Goal: Register for event/course

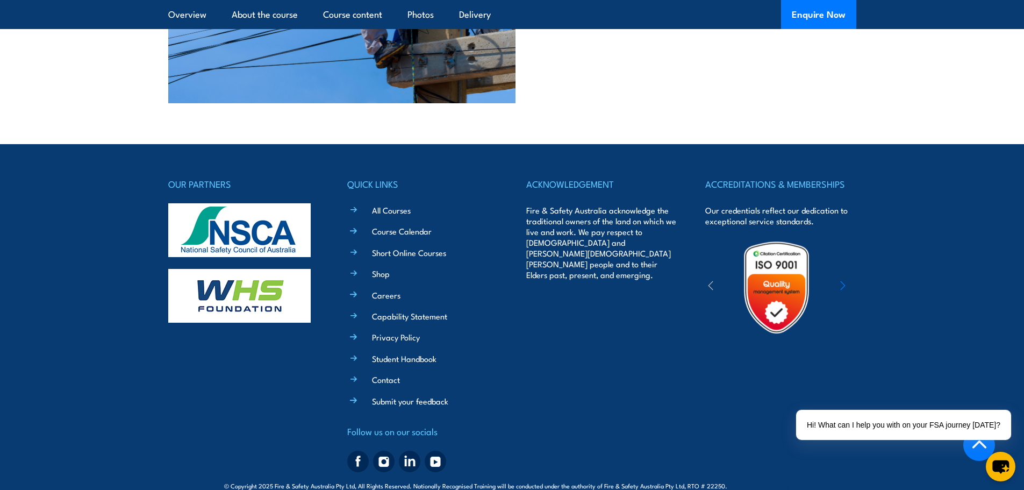
scroll to position [2275, 0]
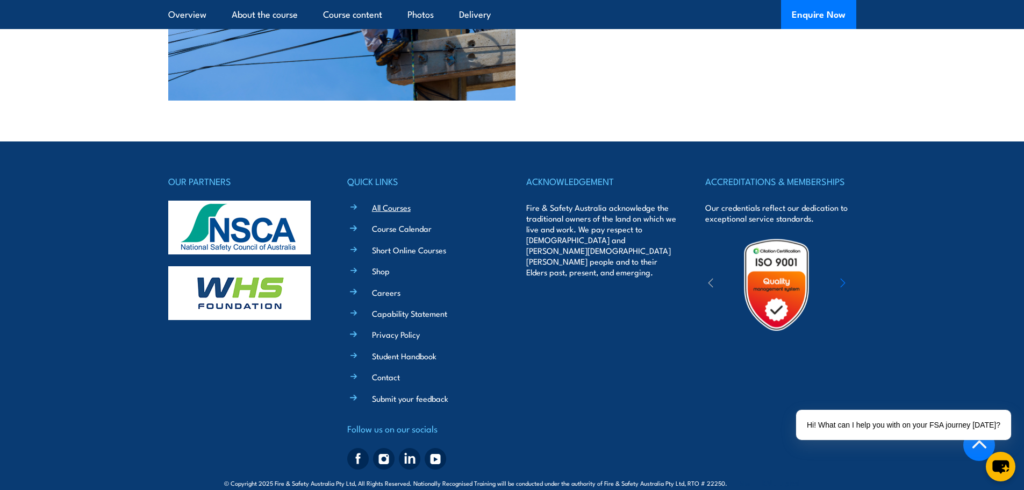
click at [394, 202] on link "All Courses" at bounding box center [391, 207] width 39 height 11
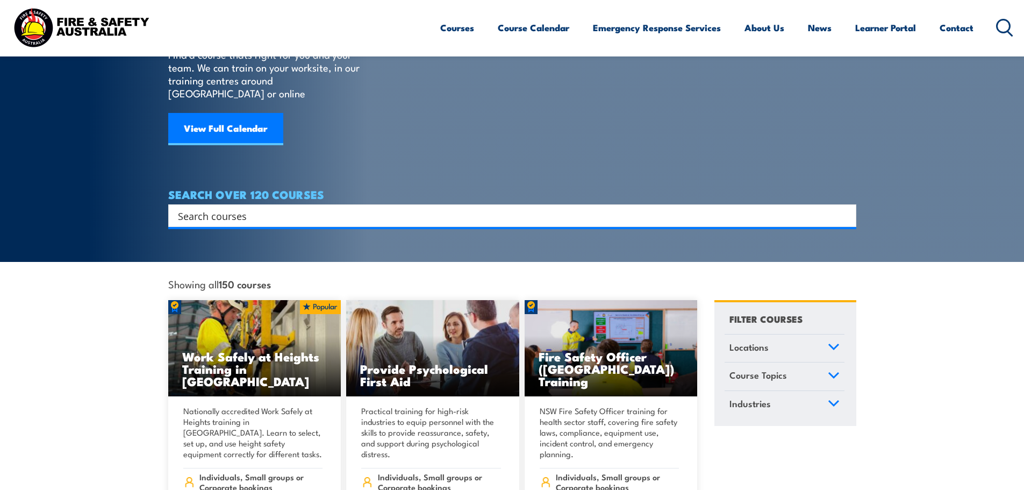
scroll to position [108, 0]
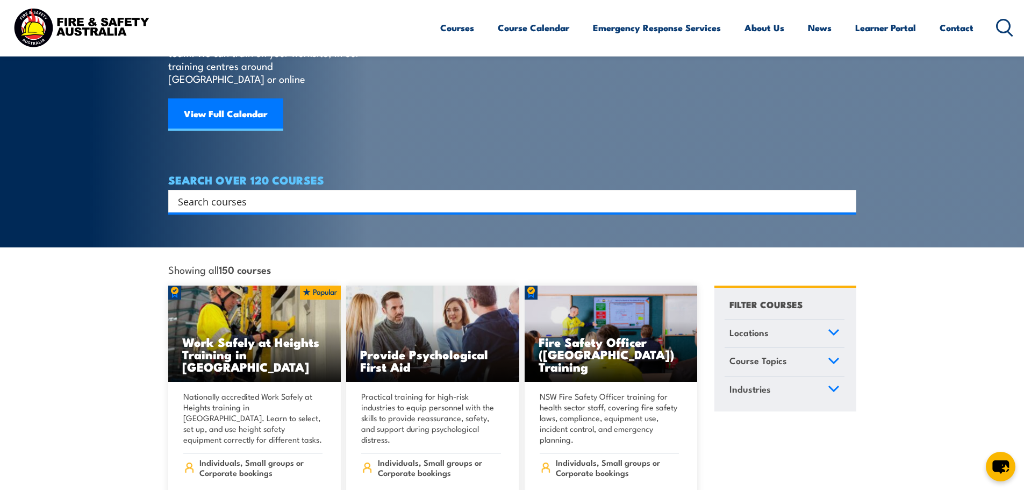
click at [266, 193] on input "Search input" at bounding box center [505, 201] width 655 height 16
type input "pole top rescue"
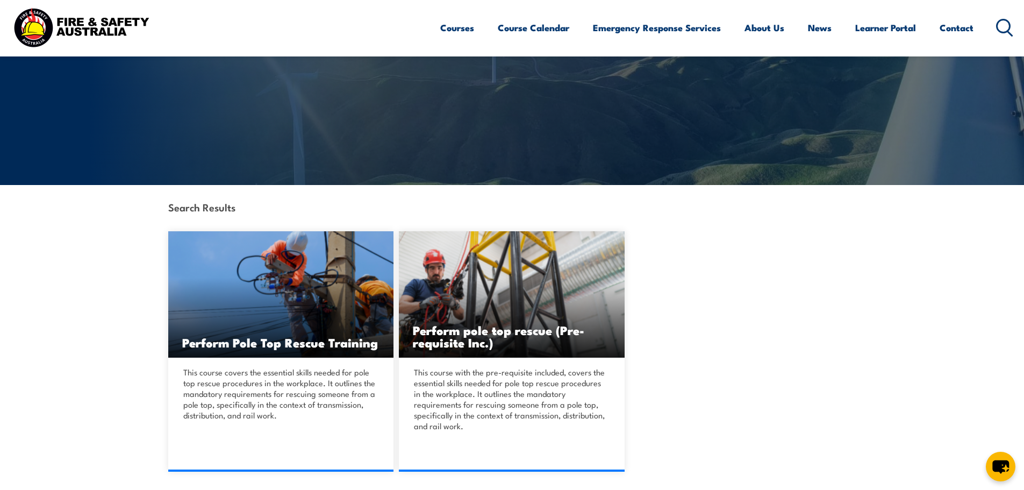
scroll to position [161, 0]
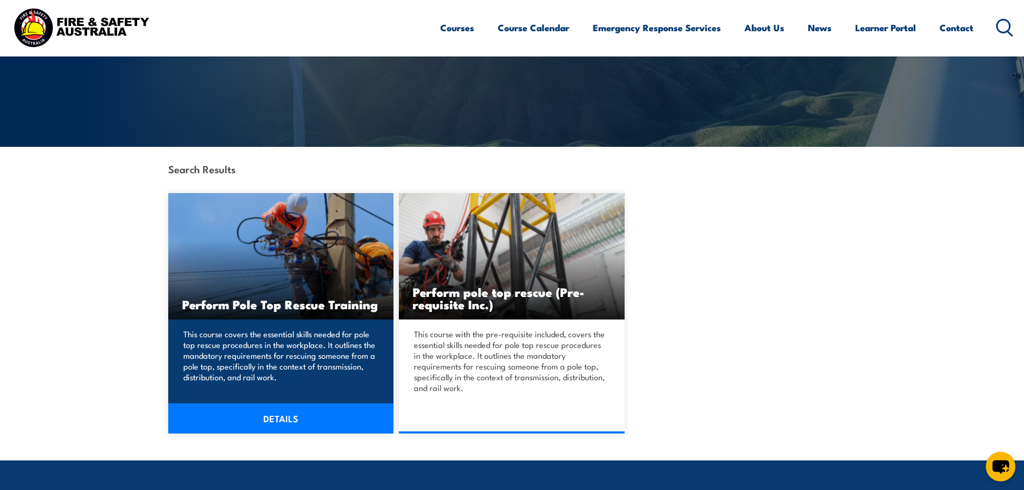
click at [281, 417] on link "DETAILS" at bounding box center [281, 418] width 226 height 30
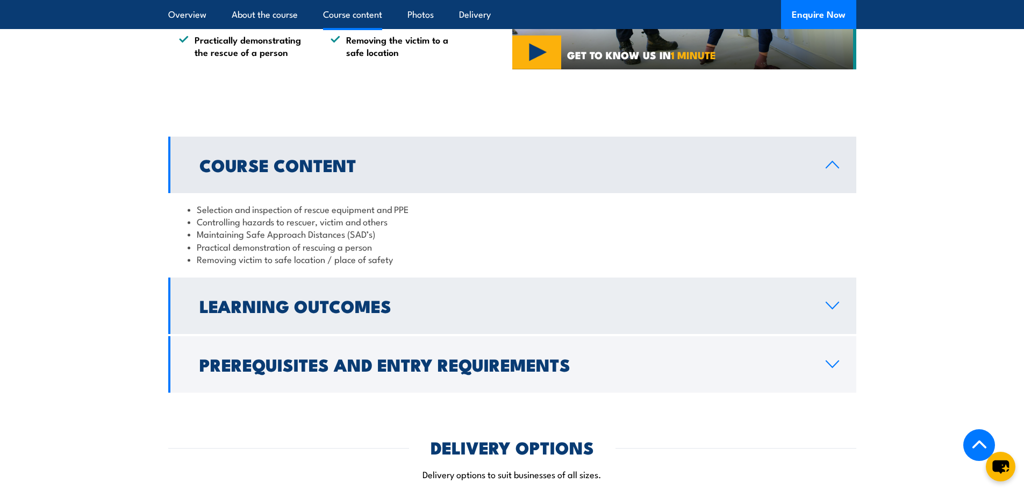
scroll to position [860, 0]
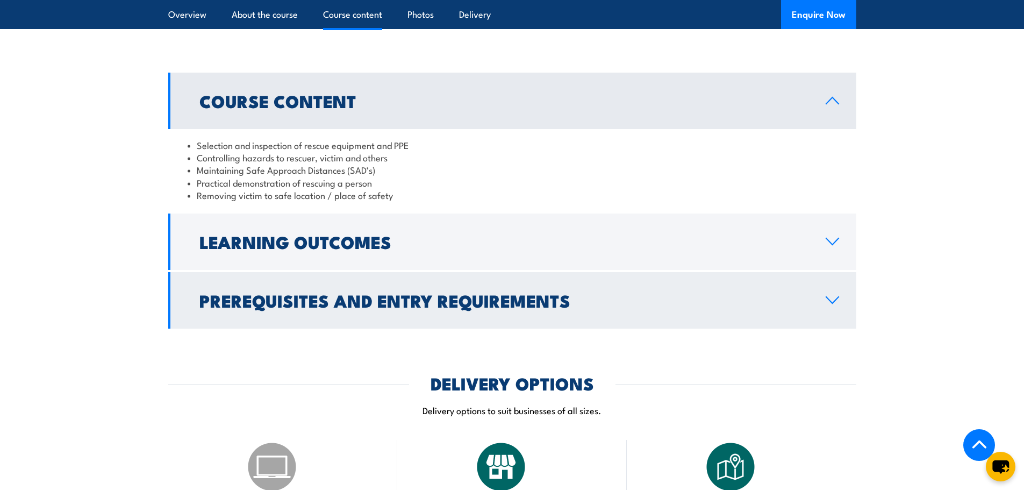
click at [432, 303] on h2 "Prerequisites and Entry Requirements" at bounding box center [503, 299] width 609 height 15
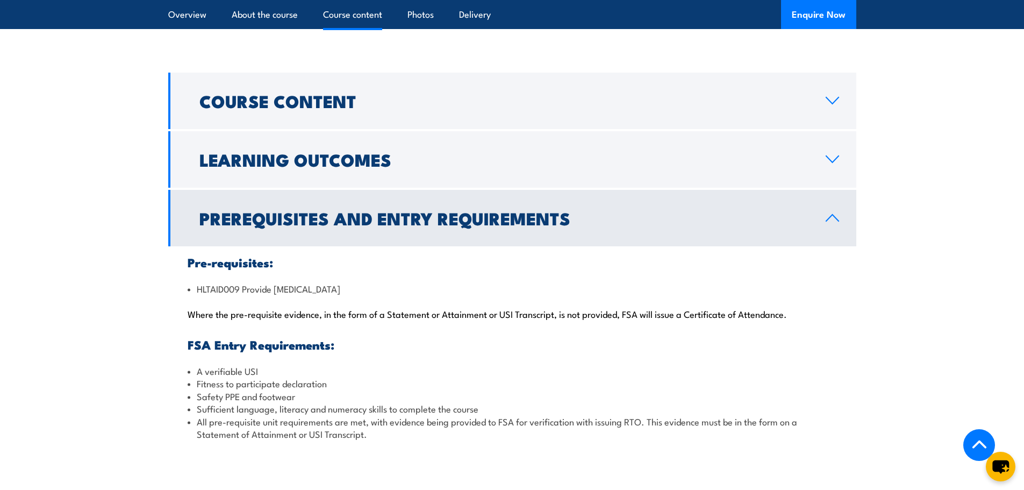
drag, startPoint x: 414, startPoint y: 288, endPoint x: 192, endPoint y: 292, distance: 221.5
click at [192, 292] on li "HLTAID009 Provide [MEDICAL_DATA]" at bounding box center [512, 288] width 649 height 12
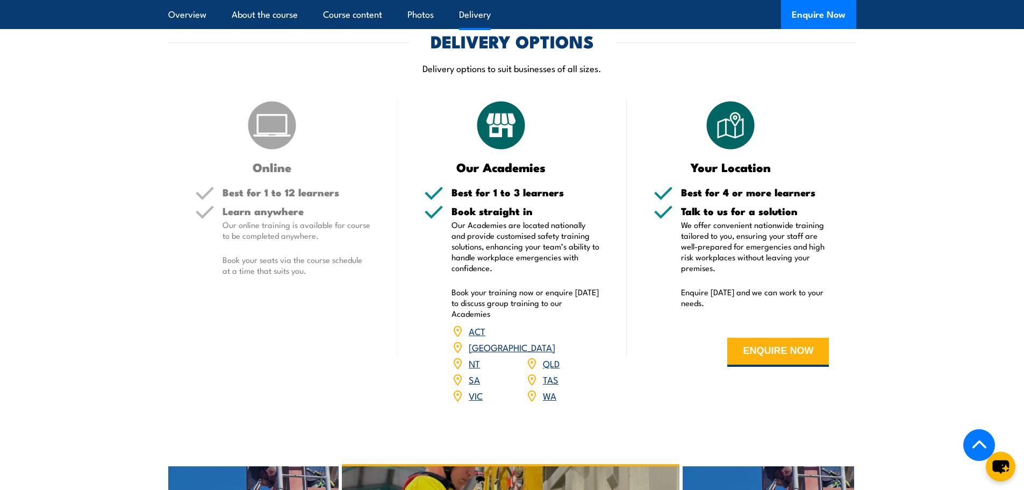
scroll to position [1344, 0]
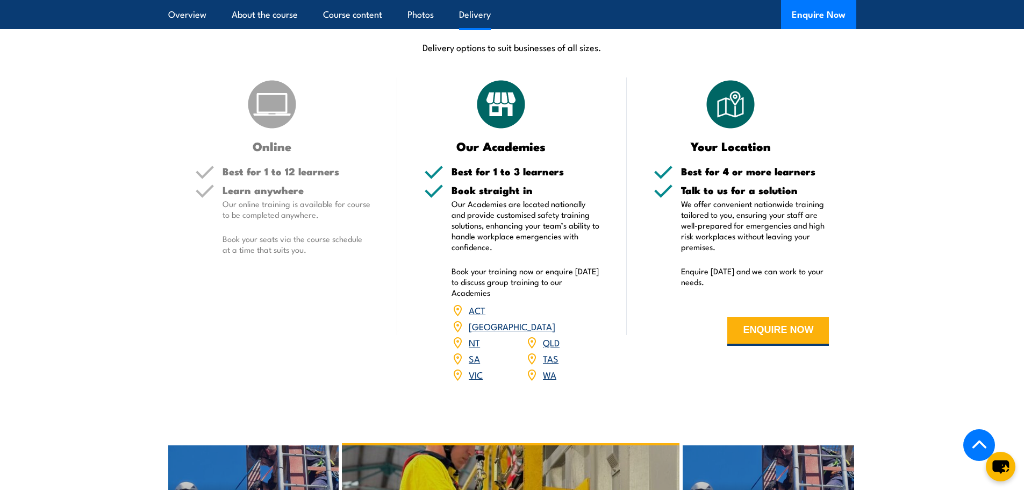
click at [545, 319] on link "[GEOGRAPHIC_DATA]" at bounding box center [512, 325] width 87 height 13
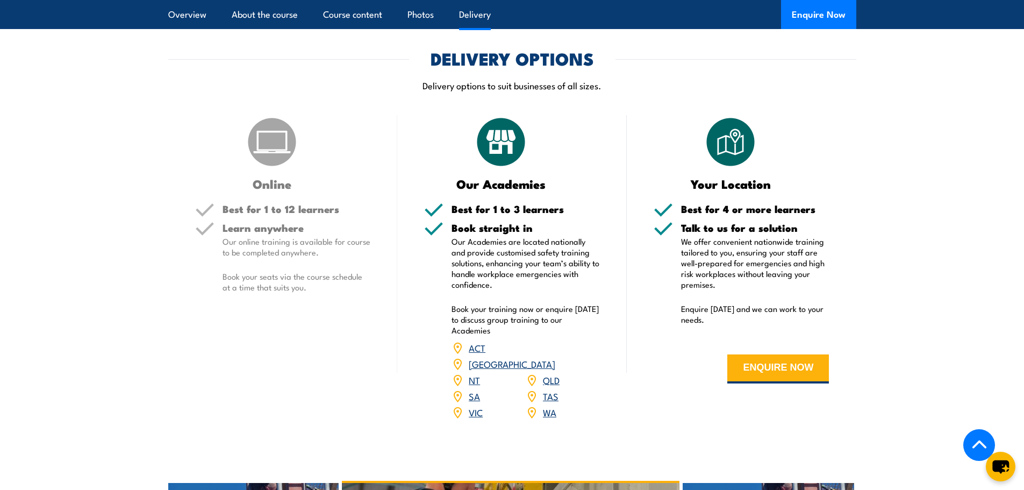
scroll to position [1183, 0]
